Goal: Download file/media

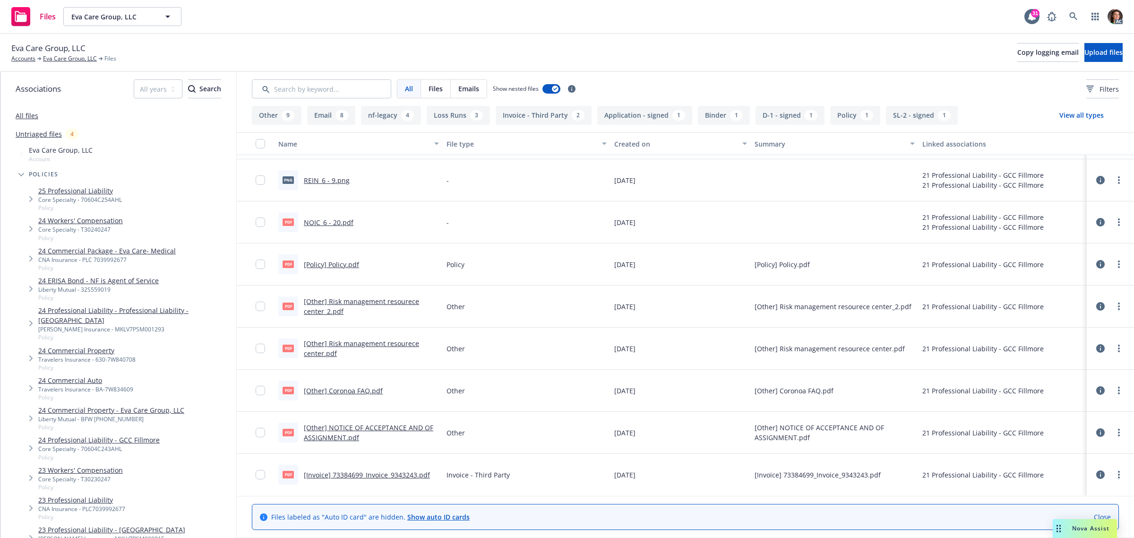
scroll to position [187, 0]
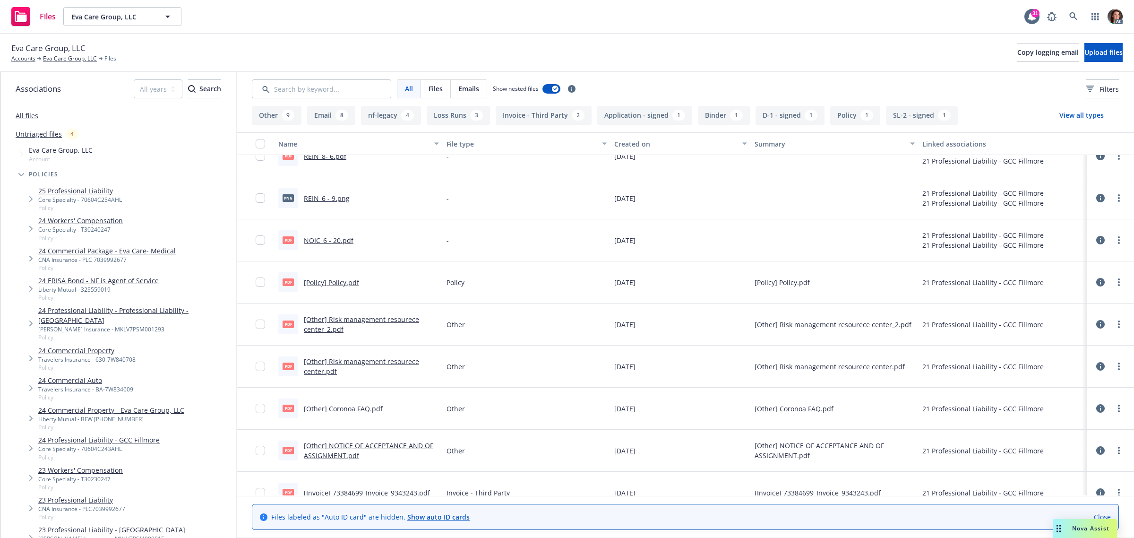
click at [345, 448] on link "[Other] NOTICE OF ACCEPTANCE AND OF ASSIGNMENT.pdf" at bounding box center [368, 450] width 129 height 19
